Goal: Information Seeking & Learning: Learn about a topic

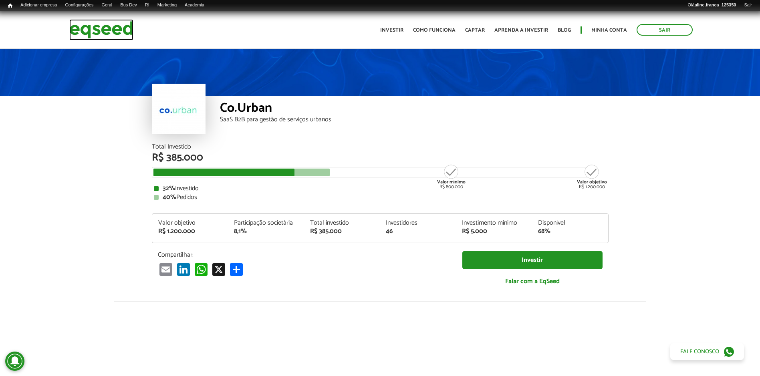
click at [107, 28] on img at bounding box center [101, 29] width 64 height 21
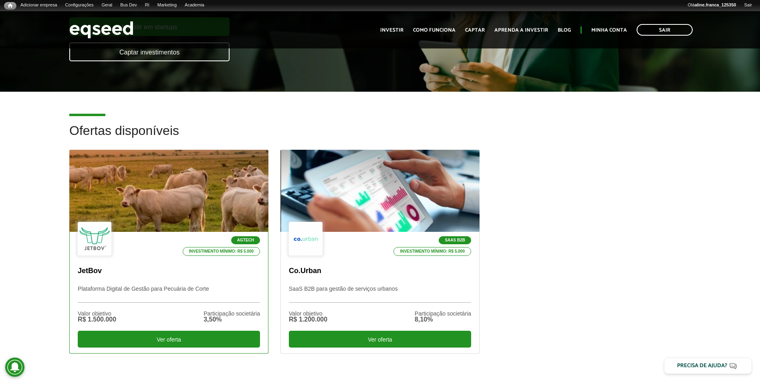
scroll to position [160, 0]
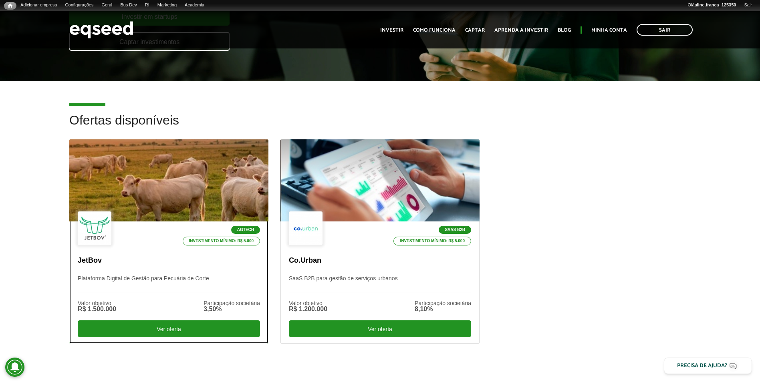
click at [114, 173] on div at bounding box center [168, 180] width 239 height 99
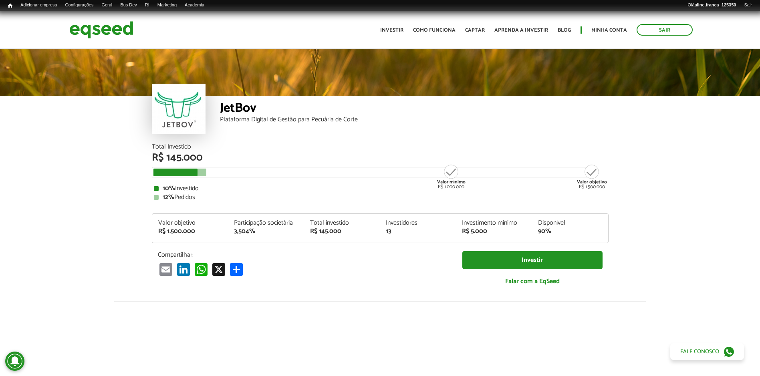
scroll to position [913, 0]
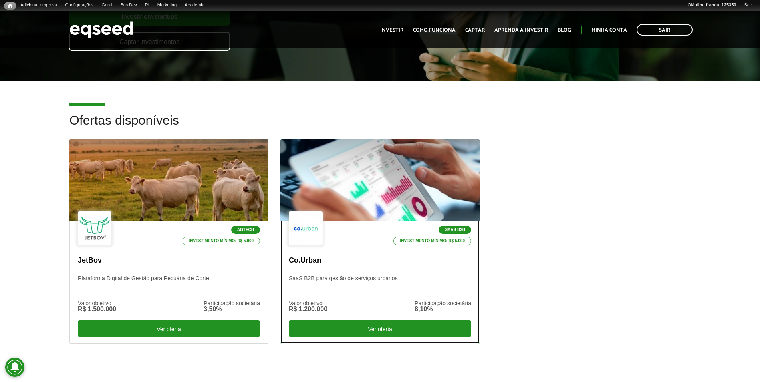
click at [374, 186] on div at bounding box center [379, 180] width 239 height 99
